Goal: Information Seeking & Learning: Learn about a topic

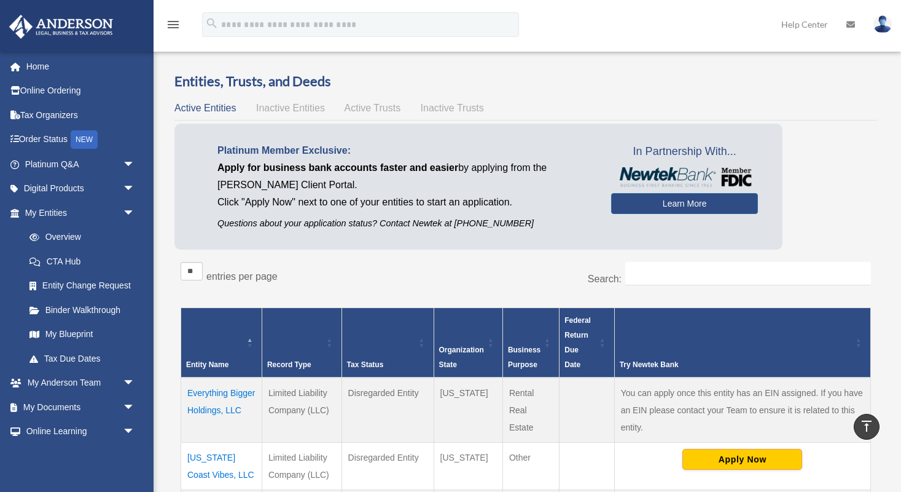
scroll to position [286, 0]
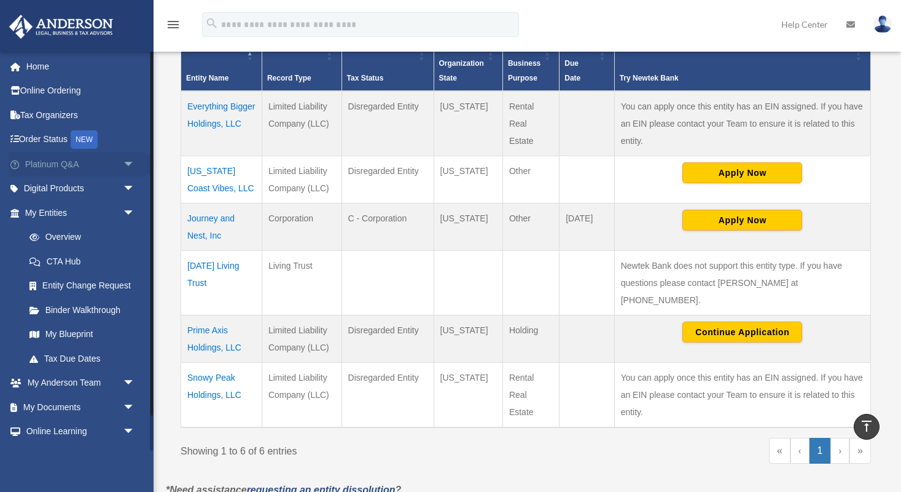
click at [130, 165] on span "arrow_drop_down" at bounding box center [135, 164] width 25 height 25
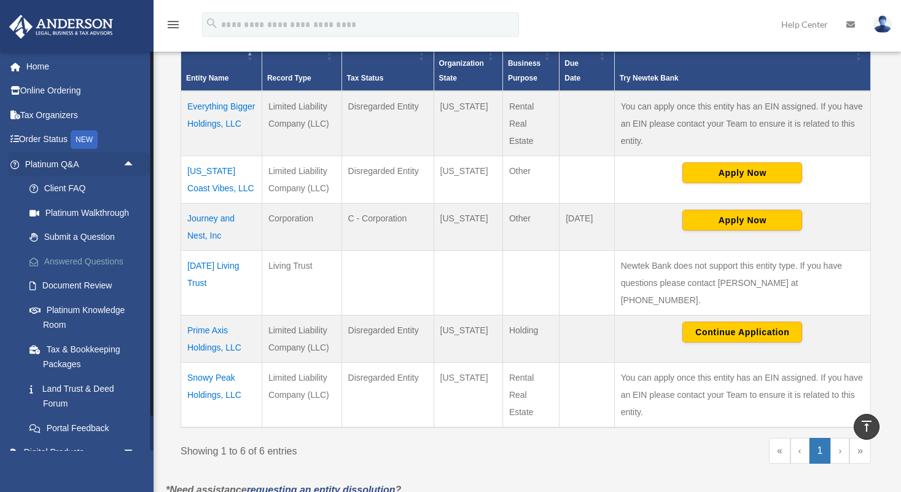
click at [90, 264] on link "Answered Questions" at bounding box center [85, 261] width 136 height 25
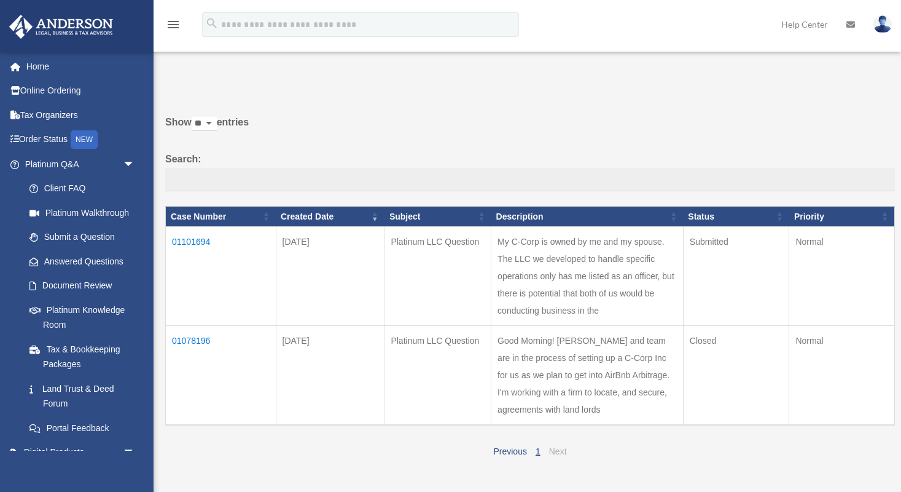
click at [559, 446] on link "Next" at bounding box center [558, 451] width 18 height 10
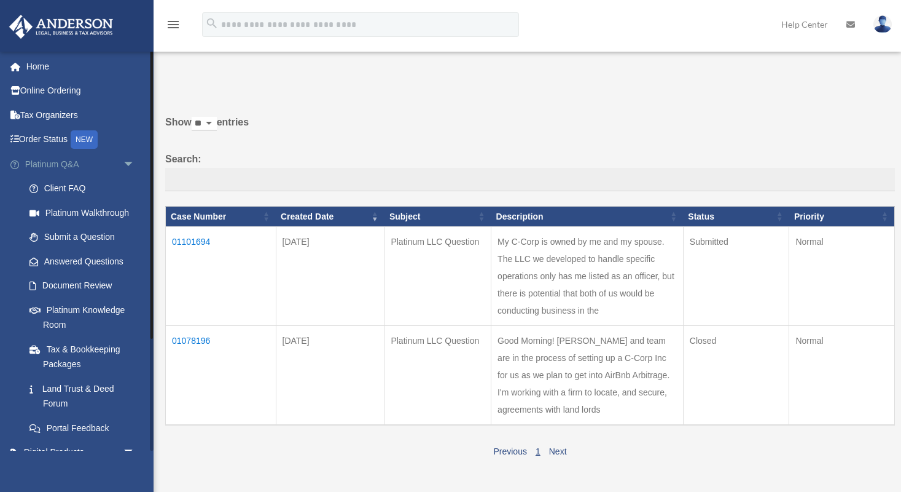
click at [127, 163] on span "arrow_drop_down" at bounding box center [135, 164] width 25 height 25
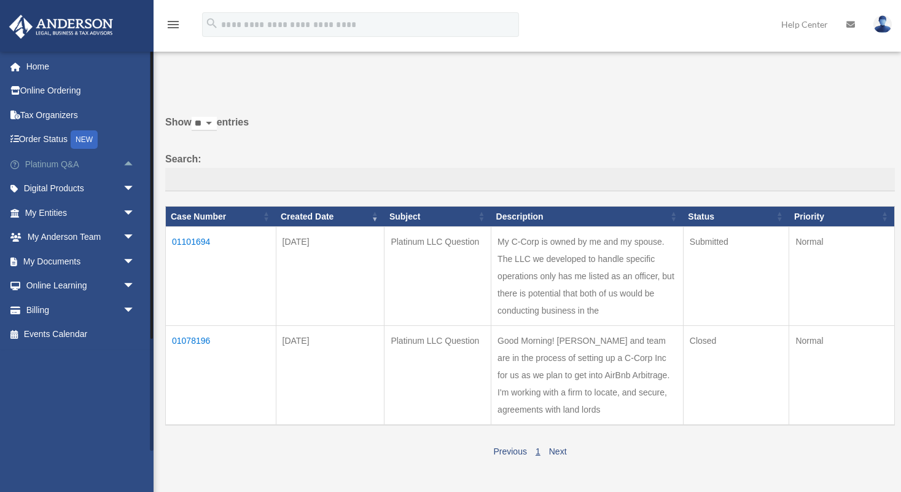
click at [129, 163] on span "arrow_drop_up" at bounding box center [135, 164] width 25 height 25
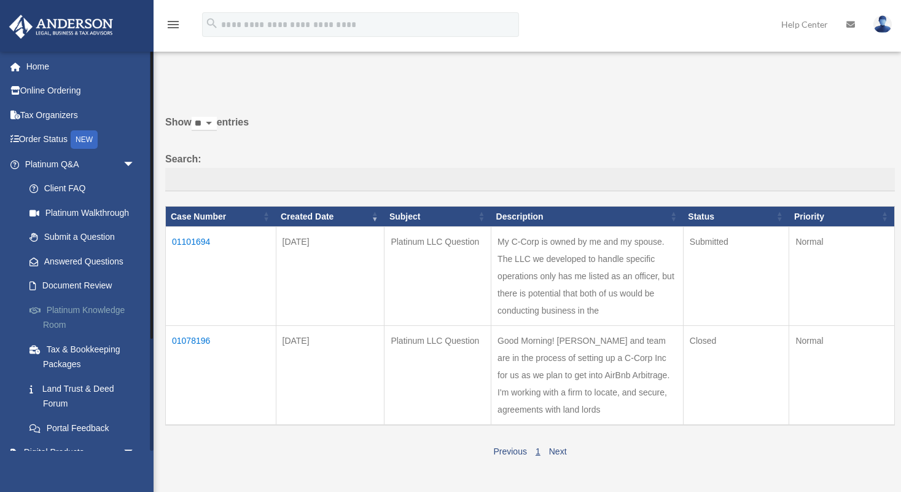
click at [81, 306] on link "Platinum Knowledge Room" at bounding box center [85, 316] width 136 height 39
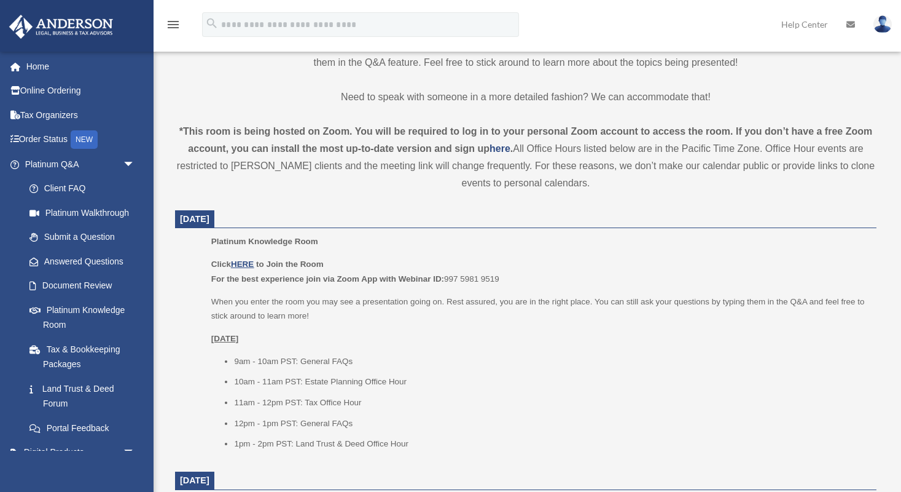
scroll to position [356, 0]
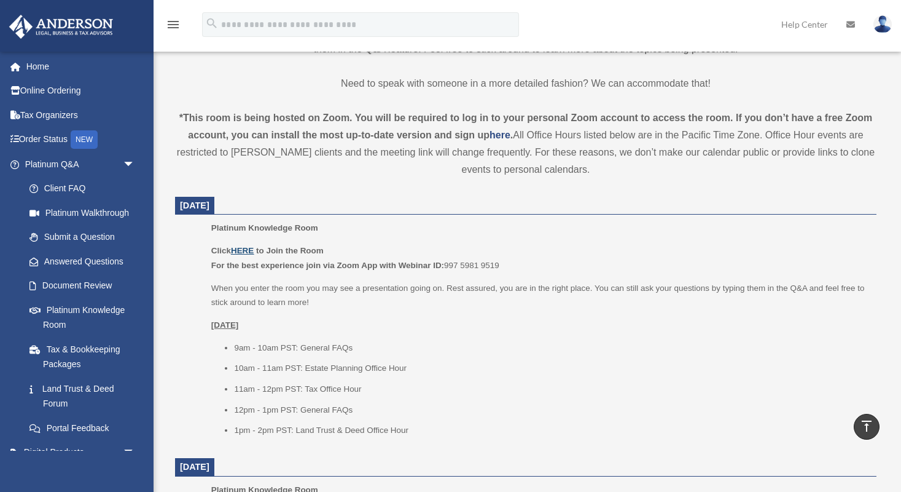
click at [242, 247] on u "HERE" at bounding box center [242, 250] width 23 height 9
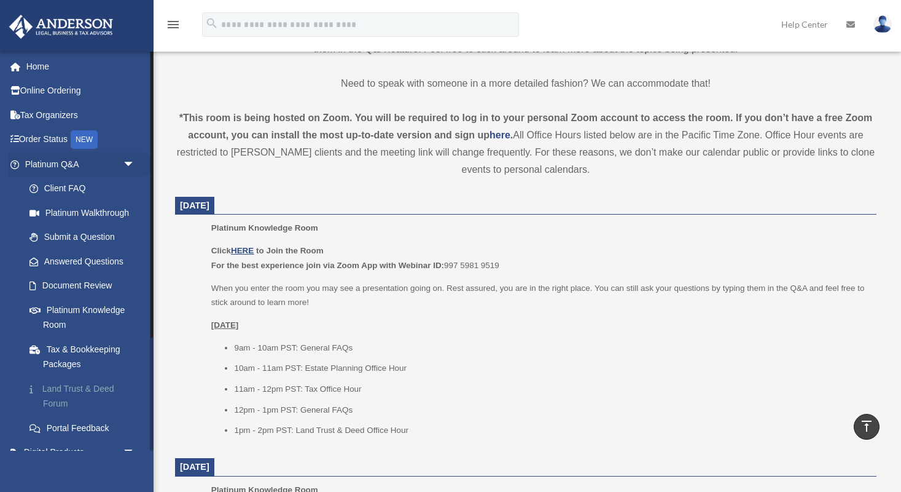
scroll to position [0, 0]
click at [128, 160] on span "arrow_drop_down" at bounding box center [135, 164] width 25 height 25
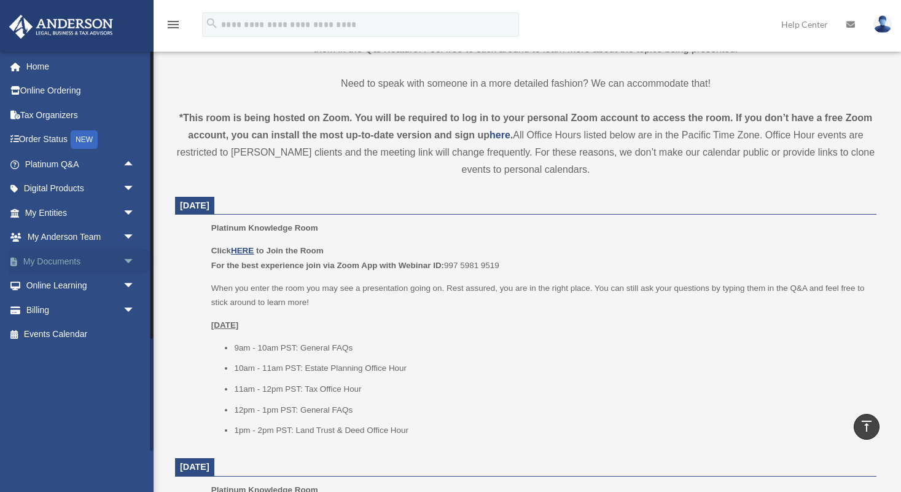
click at [128, 257] on span "arrow_drop_down" at bounding box center [135, 261] width 25 height 25
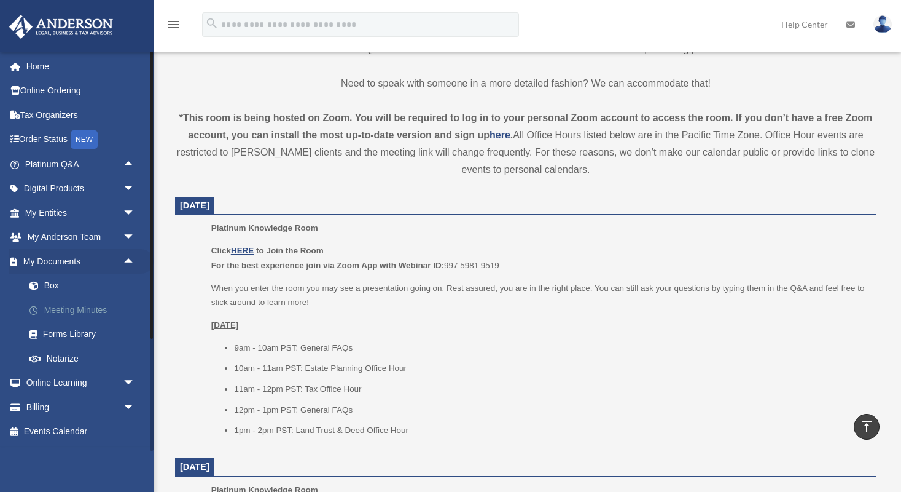
click at [92, 304] on link "Meeting Minutes" at bounding box center [85, 309] width 136 height 25
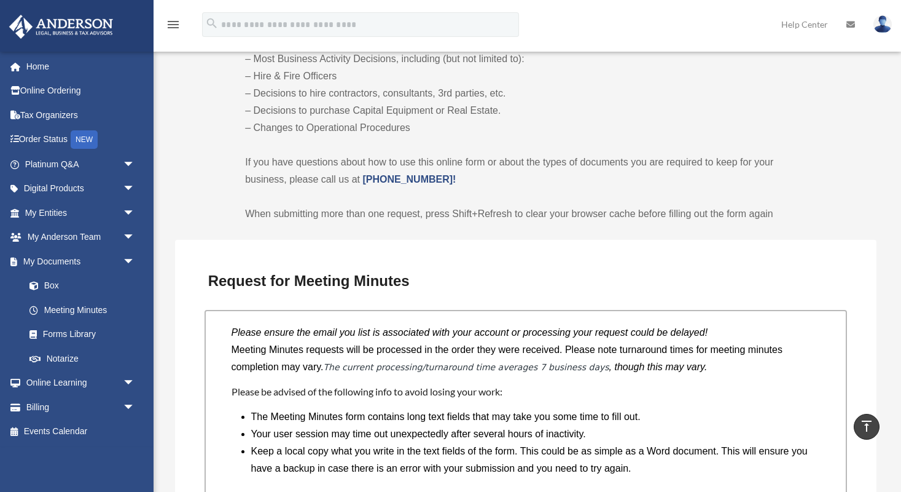
scroll to position [763, 0]
click at [79, 332] on link "Forms Library" at bounding box center [85, 334] width 136 height 25
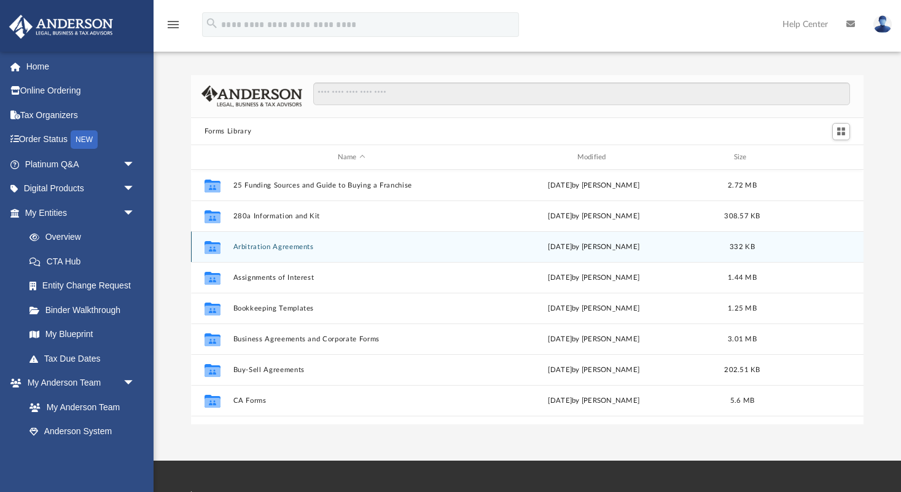
click at [283, 251] on div "Collaborated Folder Arbitration Agreements Wed Jan 4 2023 by Mary Acree 332 KB" at bounding box center [527, 246] width 673 height 31
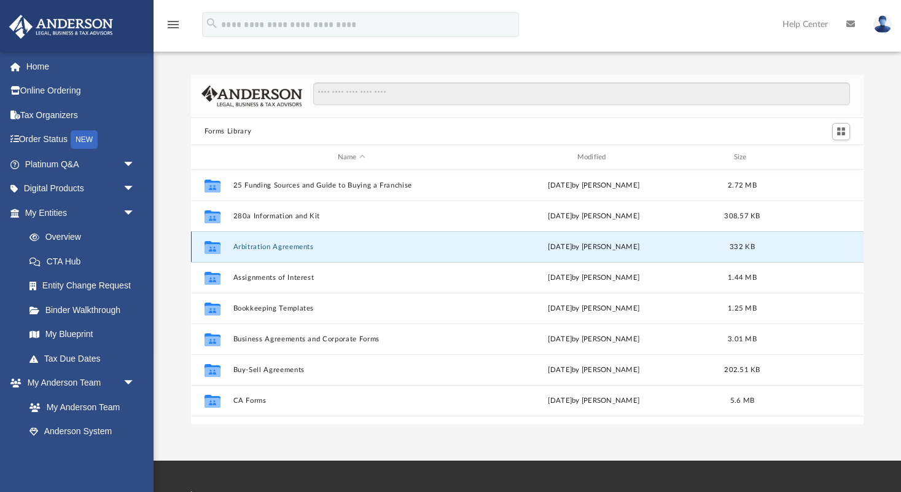
click at [259, 247] on button "Arbitration Agreements" at bounding box center [351, 247] width 237 height 8
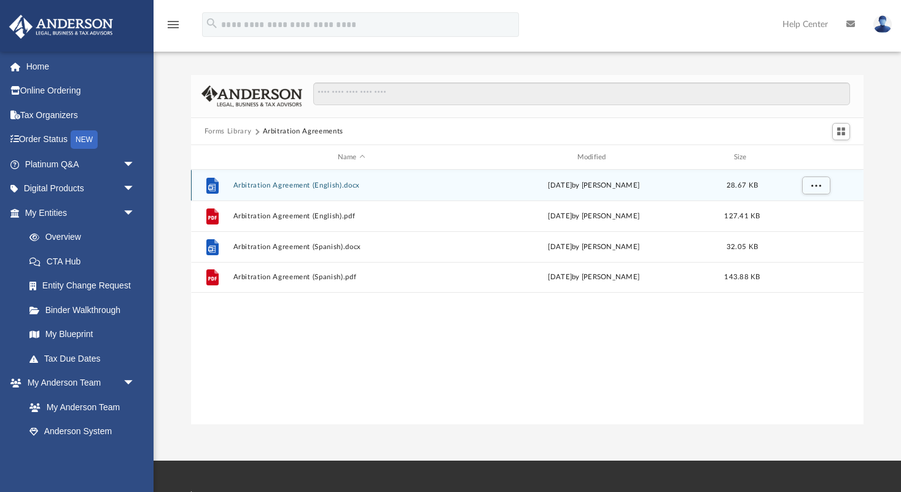
click at [269, 185] on button "Arbitration Agreement (English).docx" at bounding box center [351, 185] width 237 height 8
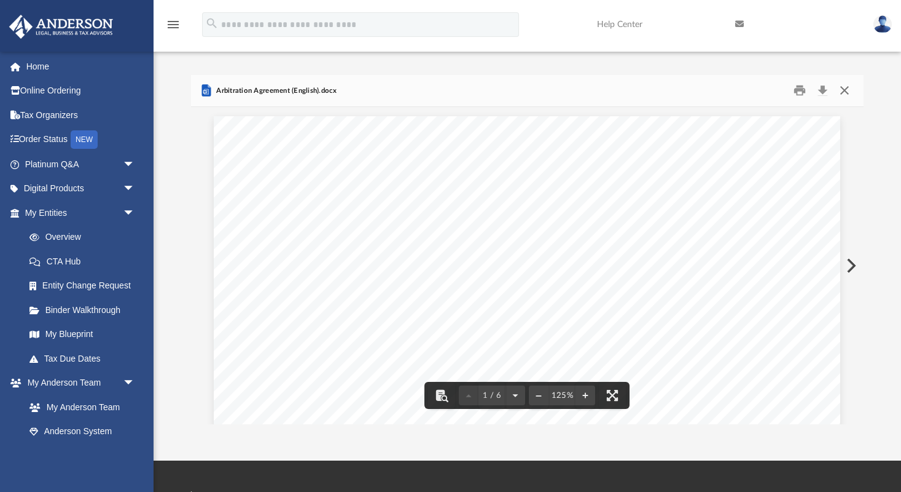
click at [843, 93] on button "Close" at bounding box center [845, 90] width 22 height 19
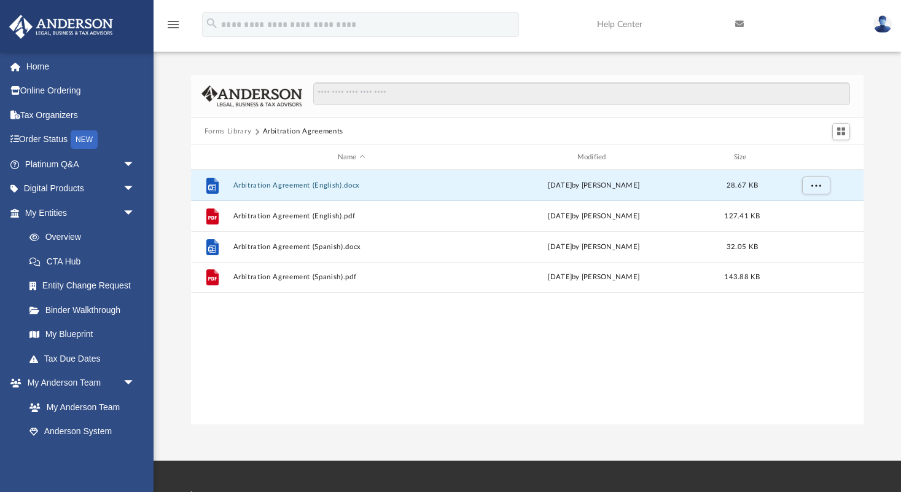
click at [224, 130] on button "Forms Library" at bounding box center [228, 131] width 47 height 11
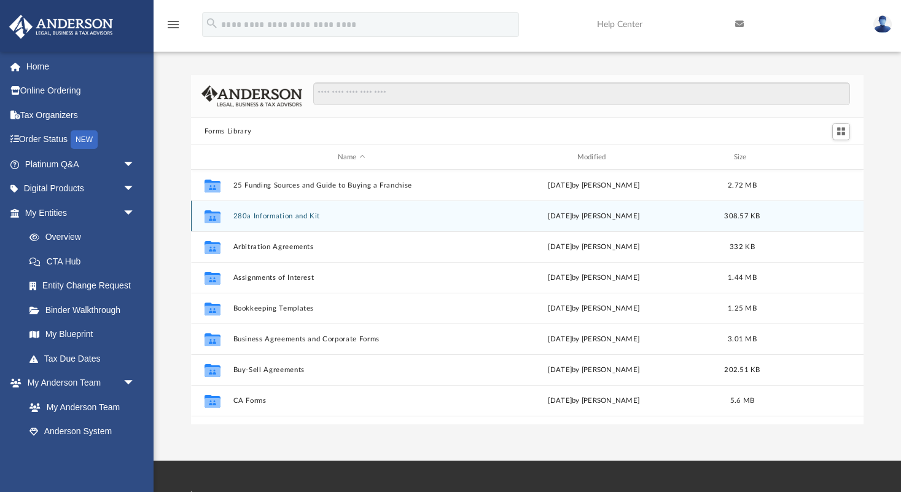
click at [272, 214] on button "280a Information and Kit" at bounding box center [351, 216] width 237 height 8
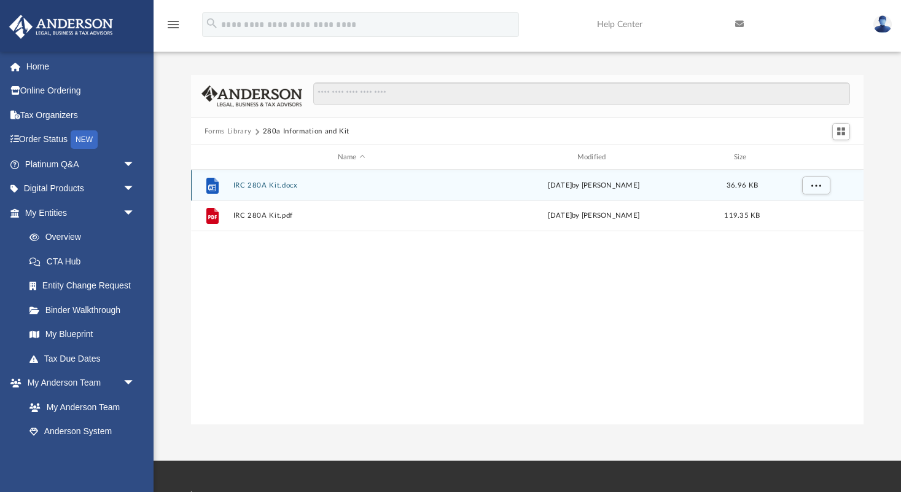
click at [248, 184] on button "IRC 280A Kit.docx" at bounding box center [351, 185] width 237 height 8
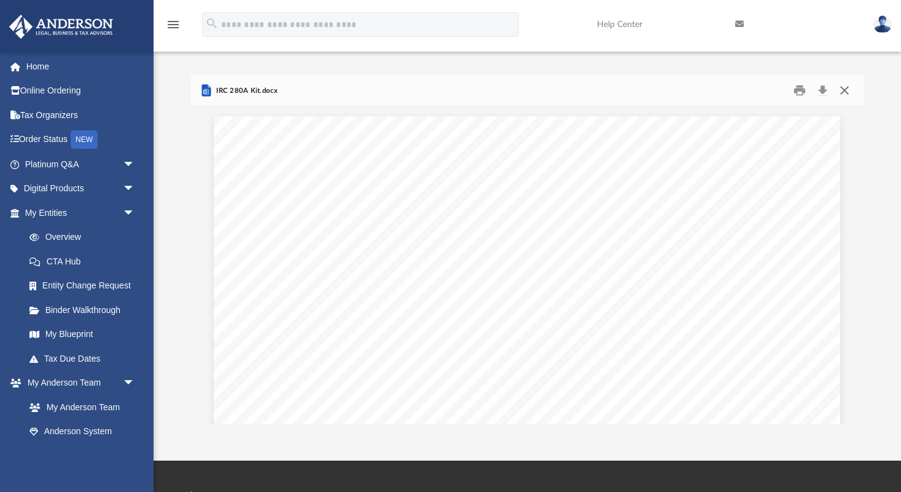
click at [846, 92] on button "Close" at bounding box center [845, 90] width 22 height 19
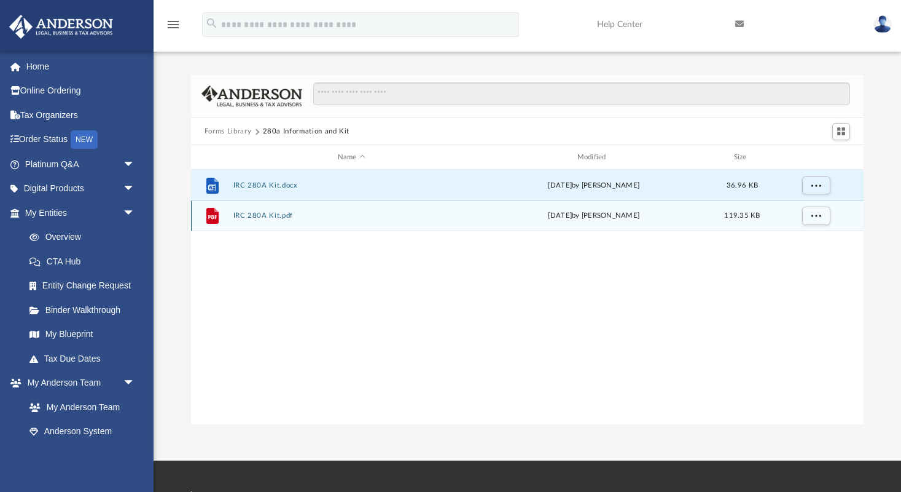
click at [246, 218] on button "IRC 280A Kit.pdf" at bounding box center [351, 216] width 237 height 8
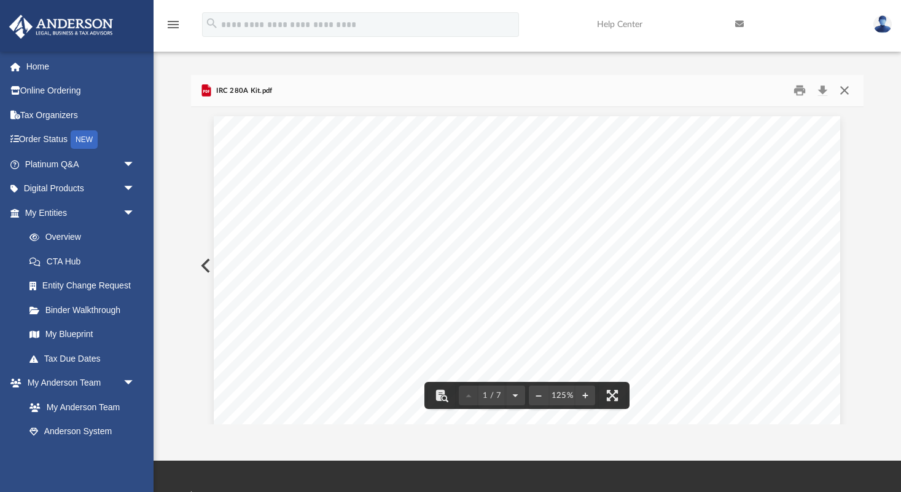
click at [848, 92] on button "Close" at bounding box center [845, 90] width 22 height 19
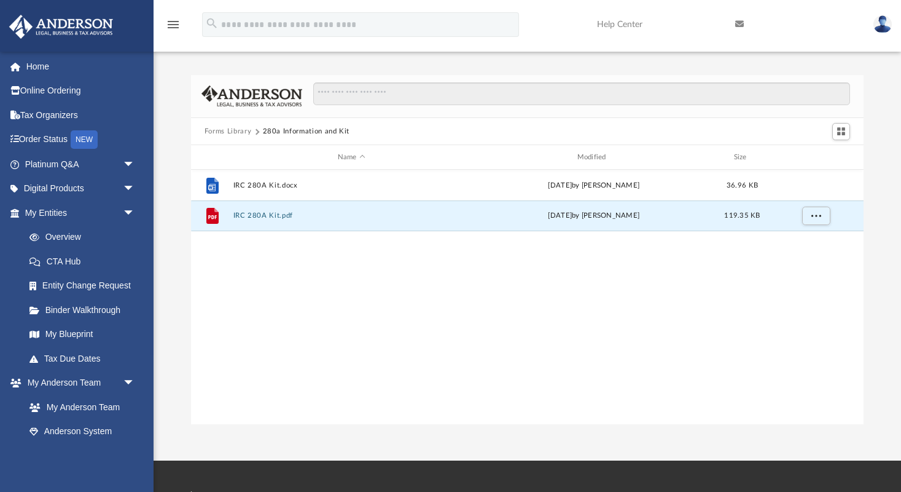
click at [227, 133] on button "Forms Library" at bounding box center [228, 131] width 47 height 11
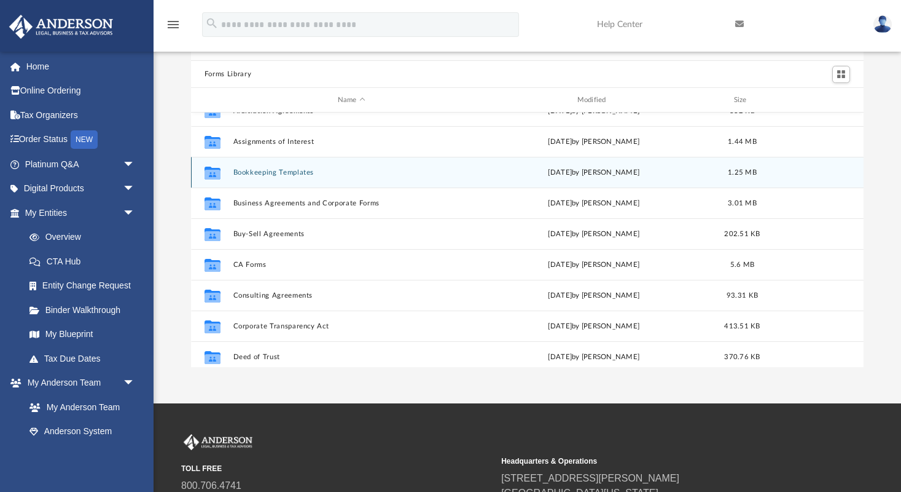
scroll to position [80, 0]
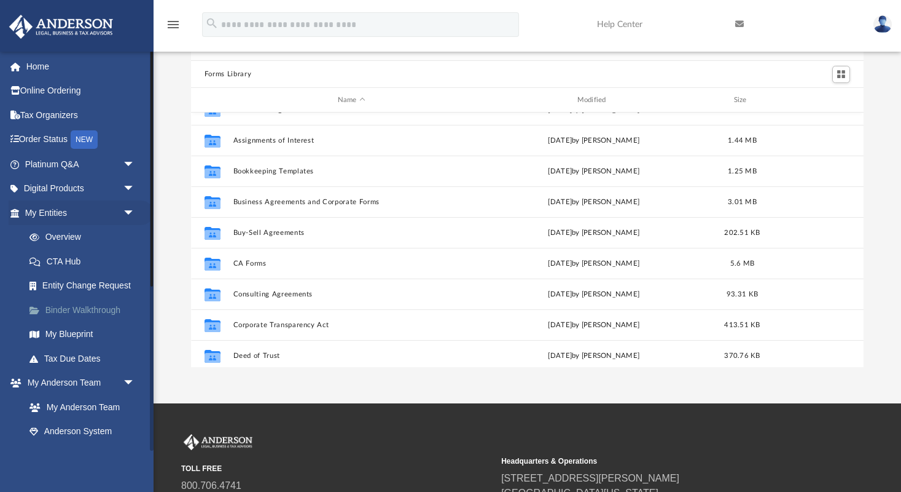
click at [101, 305] on link "Binder Walkthrough" at bounding box center [85, 309] width 136 height 25
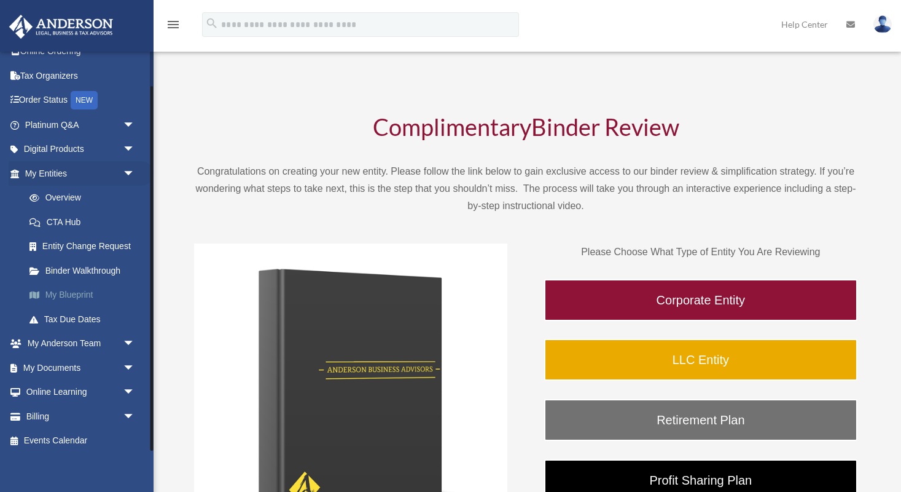
scroll to position [39, 0]
click at [61, 197] on link "Overview" at bounding box center [85, 198] width 136 height 25
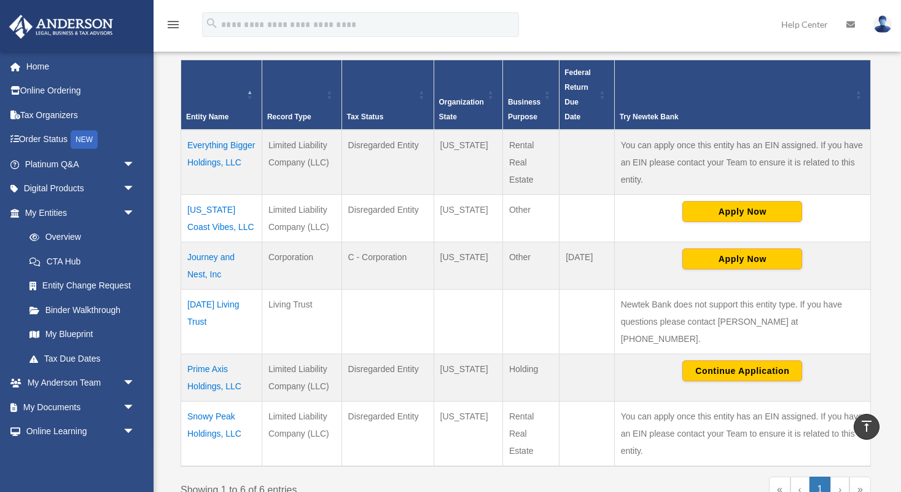
scroll to position [248, 0]
click at [205, 144] on td "Everything Bigger Holdings, LLC" at bounding box center [221, 162] width 81 height 65
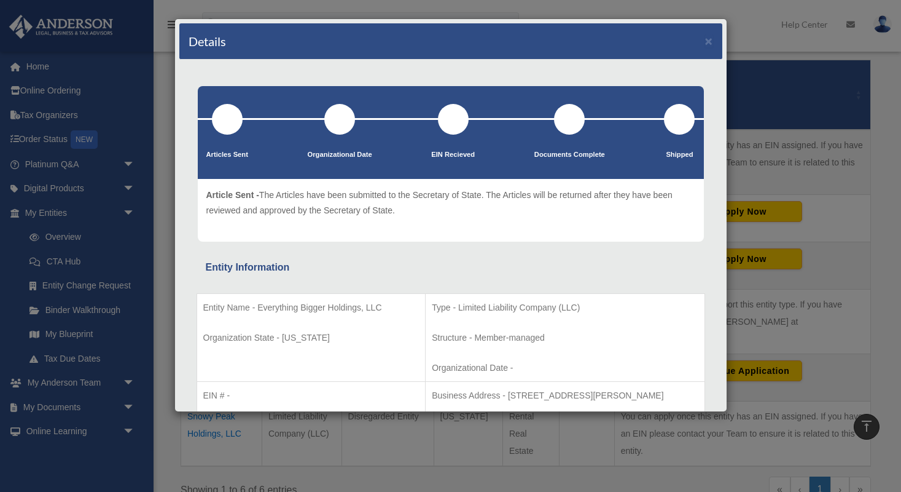
scroll to position [0, 0]
click at [712, 42] on button "×" at bounding box center [709, 40] width 8 height 13
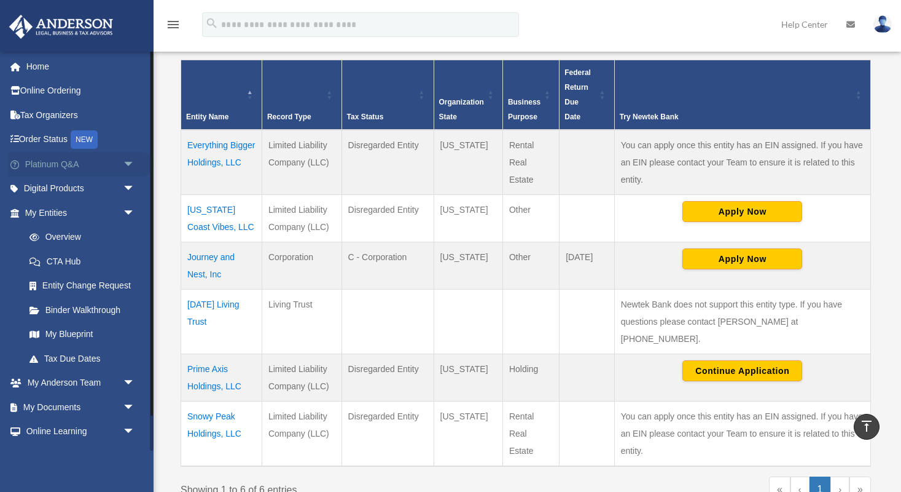
click at [125, 163] on span "arrow_drop_down" at bounding box center [135, 164] width 25 height 25
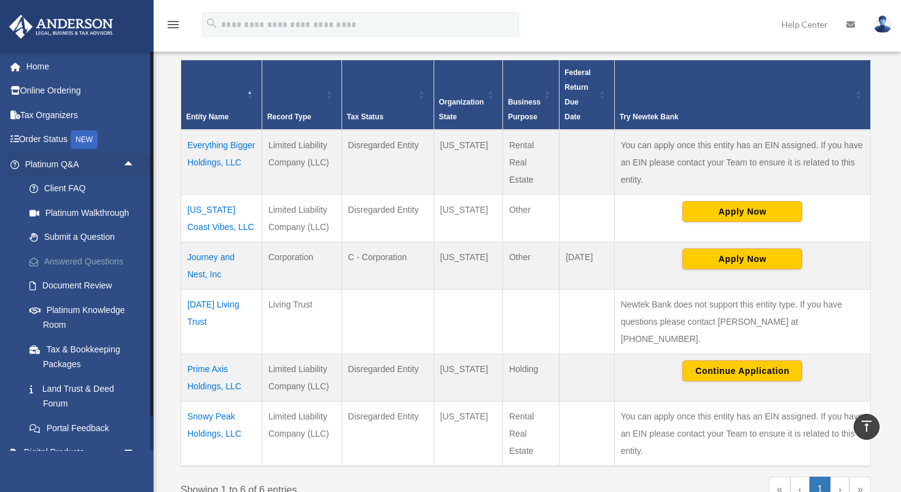
click at [89, 257] on link "Answered Questions" at bounding box center [85, 261] width 136 height 25
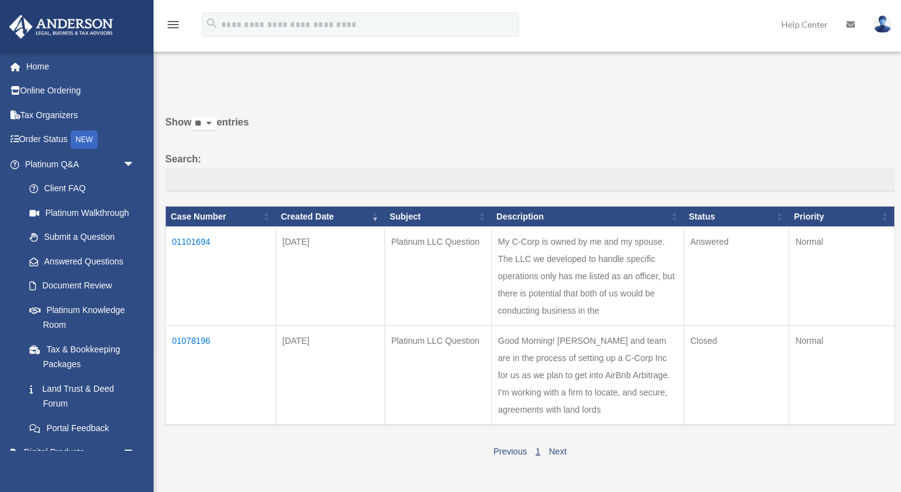
click at [187, 247] on td "01101694" at bounding box center [221, 276] width 111 height 99
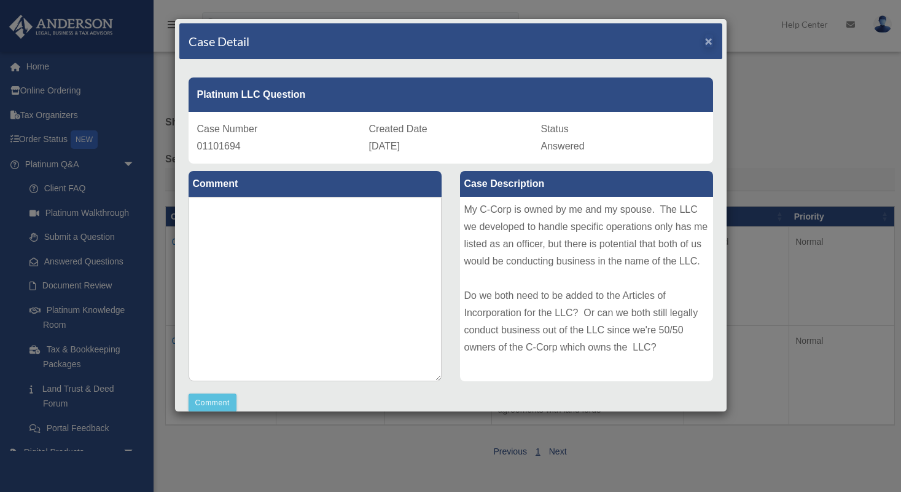
click at [710, 44] on span "×" at bounding box center [709, 41] width 8 height 14
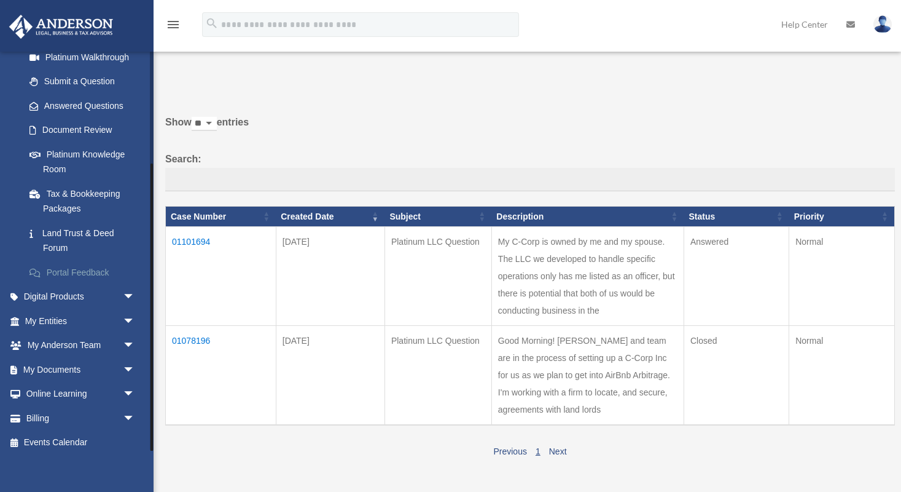
scroll to position [155, 0]
click at [129, 292] on span "arrow_drop_down" at bounding box center [135, 297] width 25 height 25
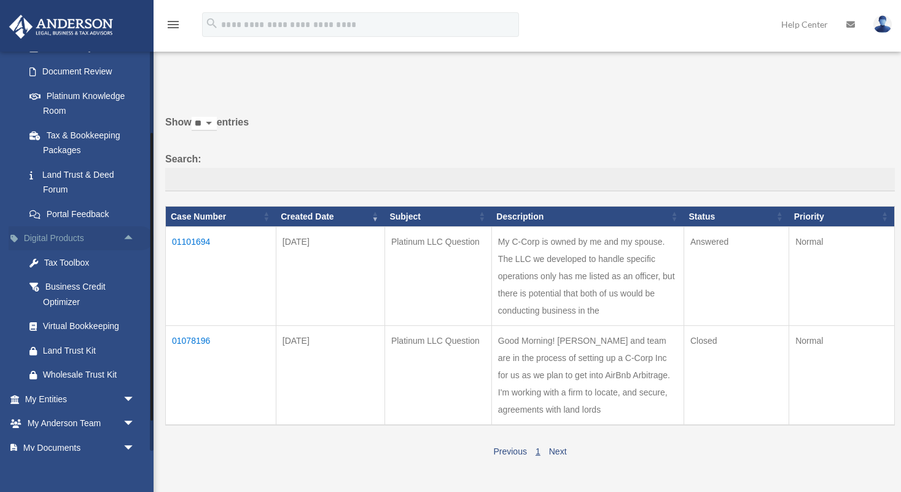
scroll to position [221, 0]
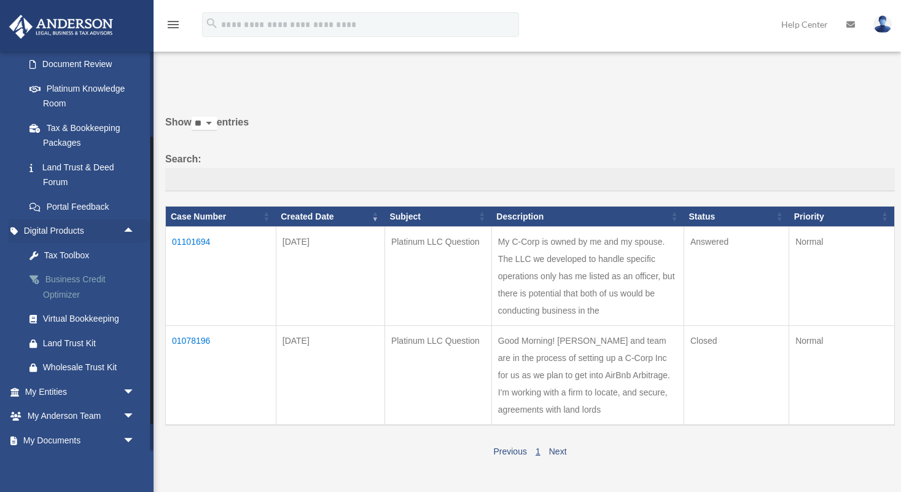
click at [83, 272] on div "Business Credit Optimizer" at bounding box center [90, 287] width 95 height 30
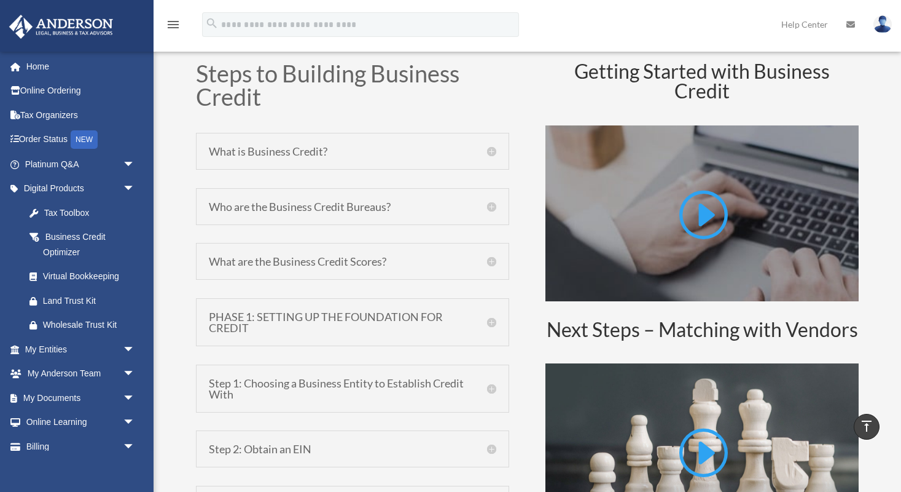
scroll to position [573, 0]
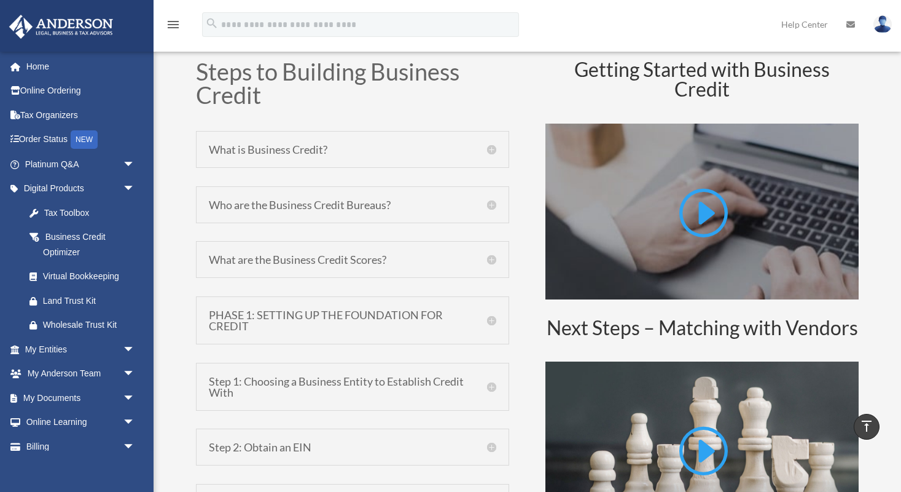
click at [490, 261] on h5 "What are the Business Credit Scores?" at bounding box center [353, 259] width 288 height 11
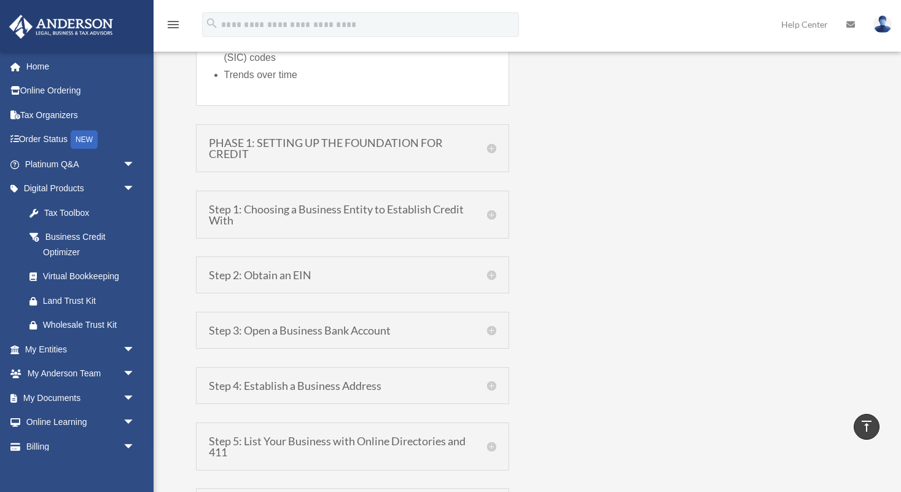
scroll to position [1630, 0]
click at [489, 211] on h5 "Step 1: Choosing a Business Entity to Establish Credit With" at bounding box center [353, 213] width 288 height 22
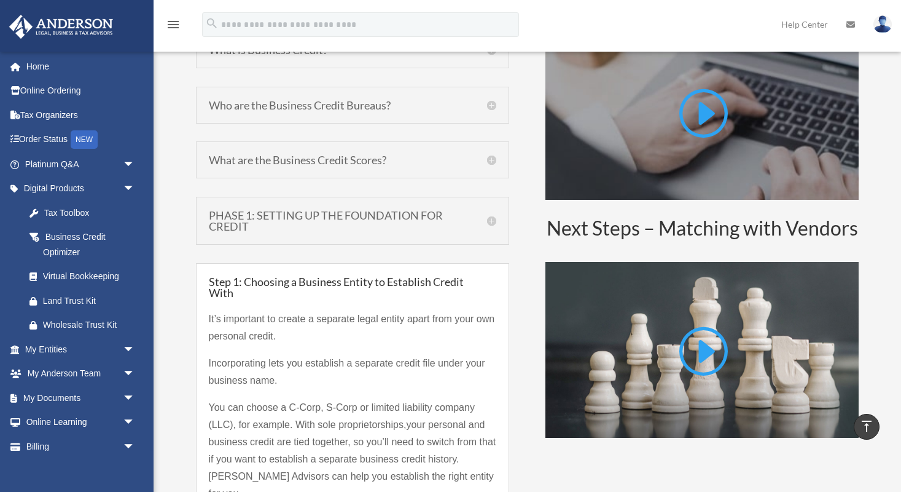
scroll to position [603, 0]
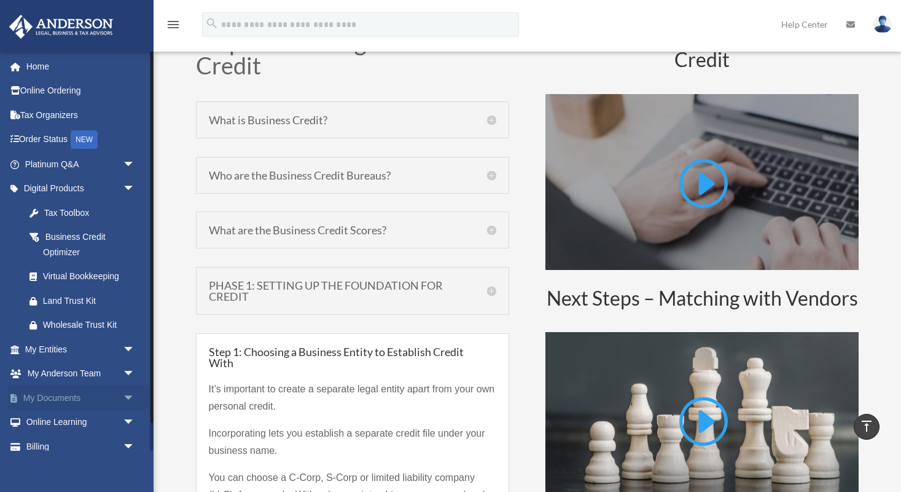
click at [128, 394] on span "arrow_drop_down" at bounding box center [135, 397] width 25 height 25
click at [128, 186] on span "arrow_drop_down" at bounding box center [135, 188] width 25 height 25
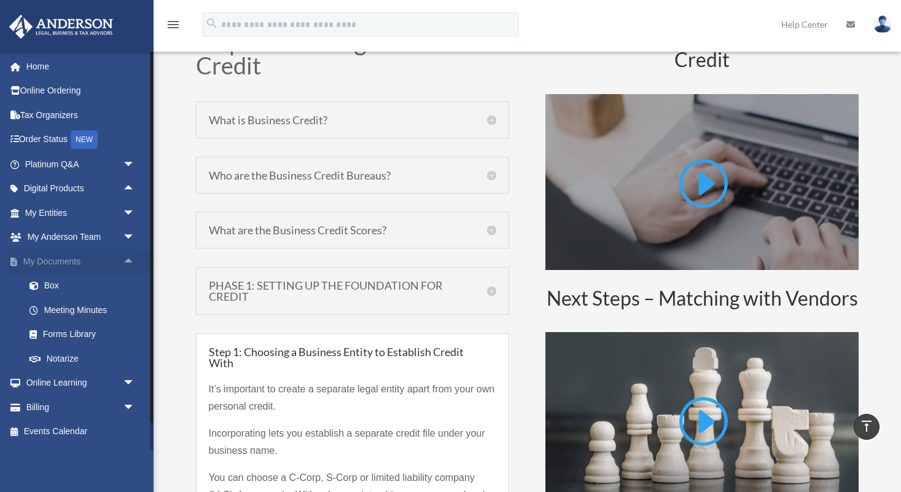
click at [130, 256] on span "arrow_drop_up" at bounding box center [135, 261] width 25 height 25
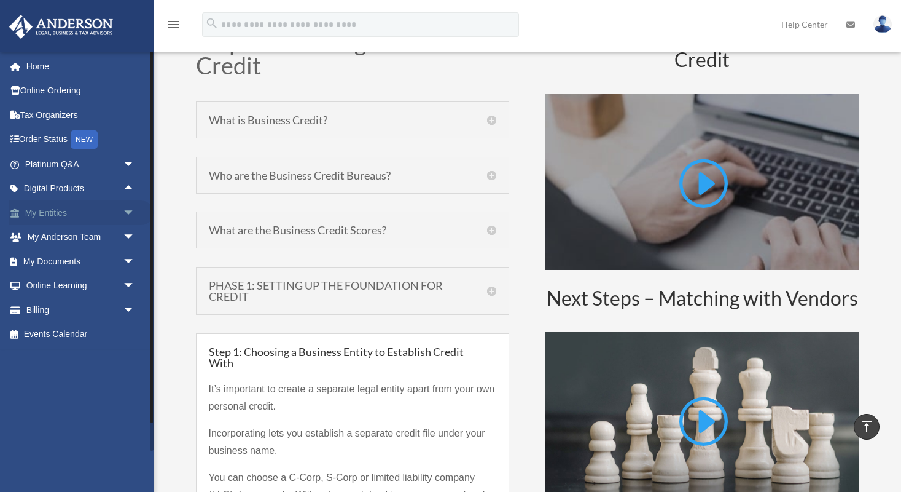
click at [128, 208] on span "arrow_drop_down" at bounding box center [135, 212] width 25 height 25
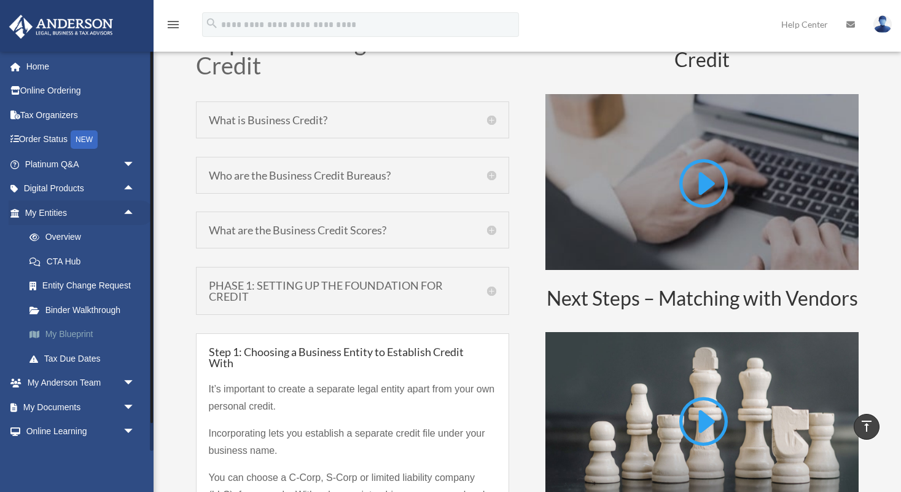
click at [86, 328] on link "My Blueprint" at bounding box center [85, 334] width 136 height 25
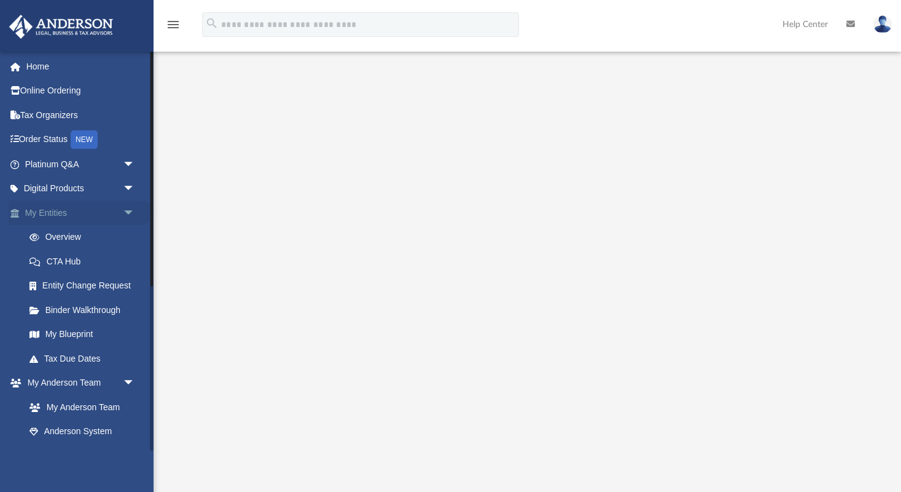
click at [126, 209] on span "arrow_drop_down" at bounding box center [135, 212] width 25 height 25
